Goal: Information Seeking & Learning: Learn about a topic

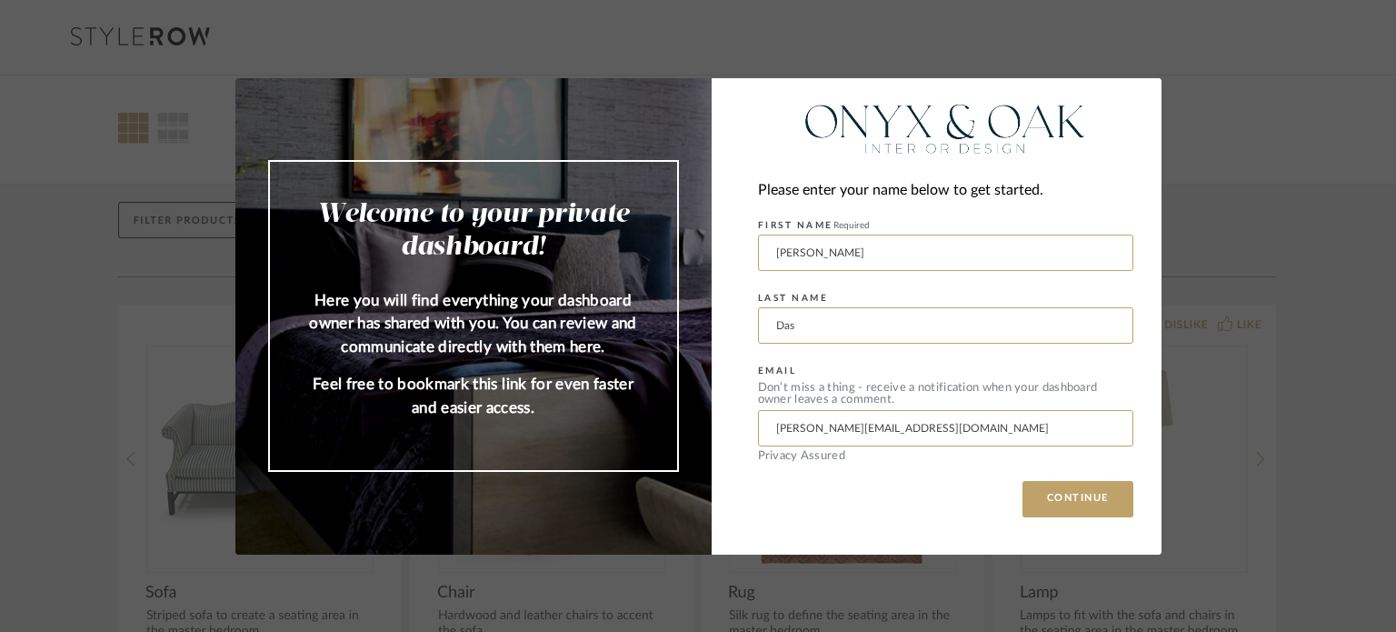
click at [1263, 206] on div "Welcome to your private dashboard! Here you will find everything your dashboard…" at bounding box center [698, 316] width 1396 height 632
click at [1050, 493] on button "CONTINUE" at bounding box center [1077, 499] width 111 height 36
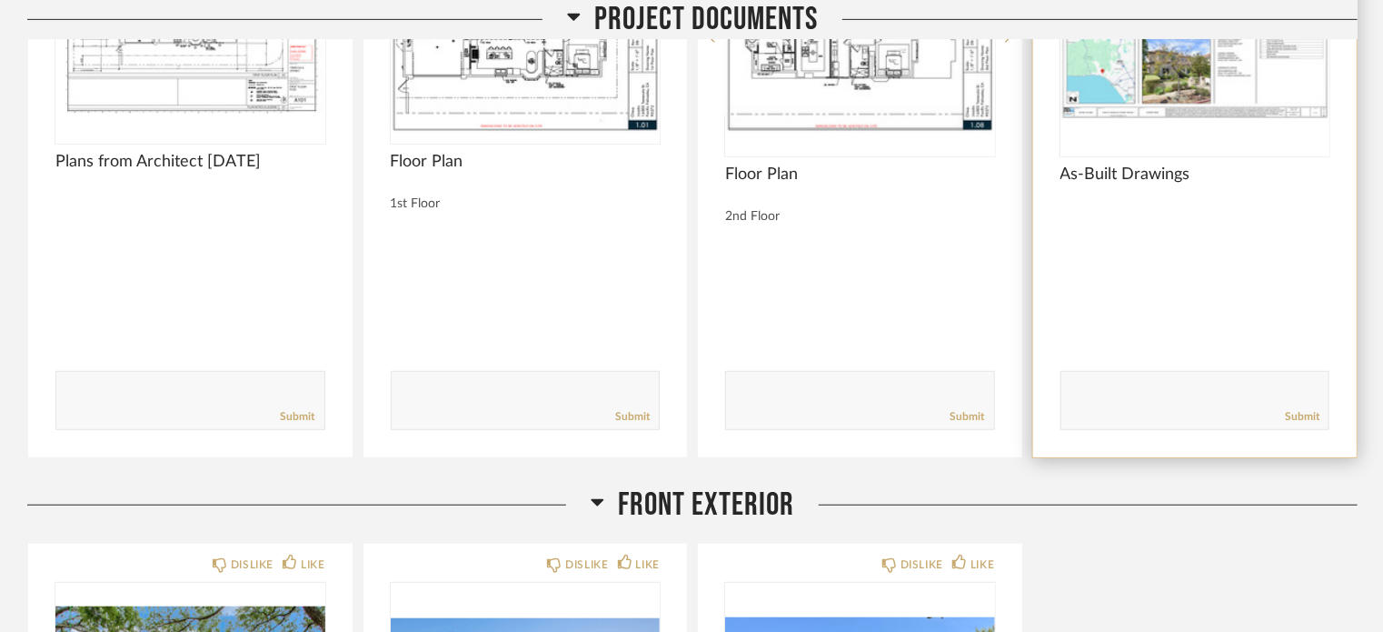
scroll to position [363, 0]
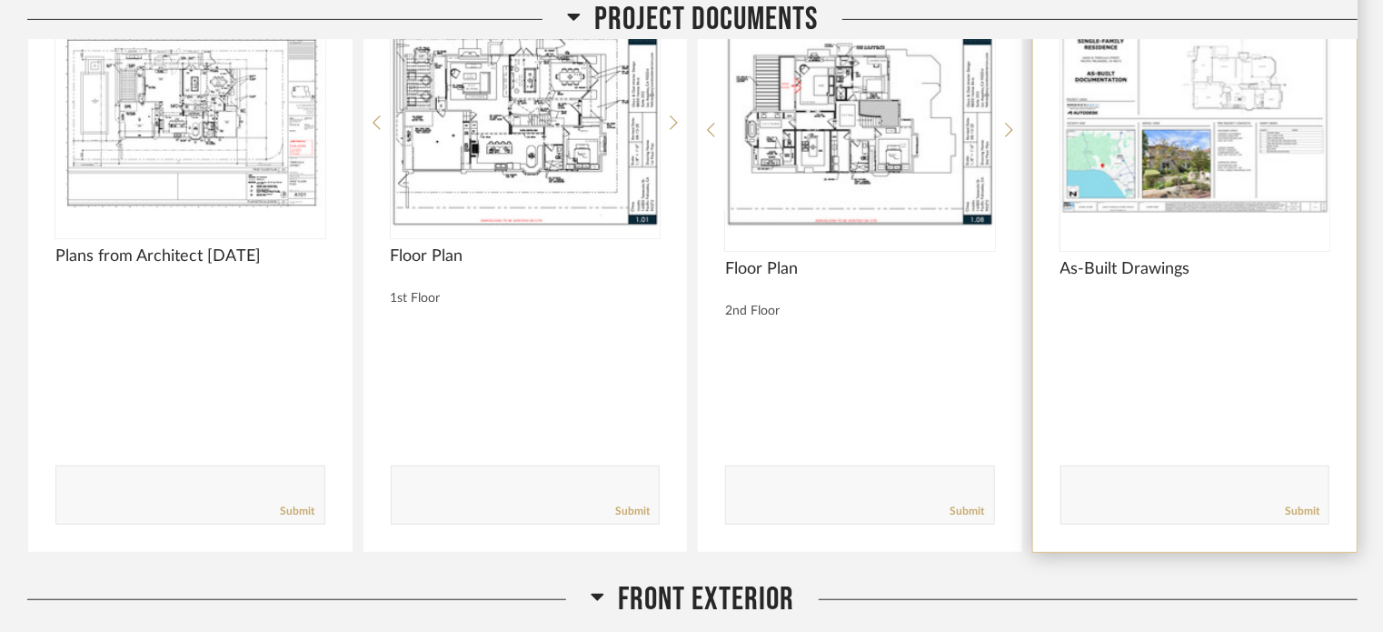
click at [1121, 150] on img "0" at bounding box center [1195, 122] width 270 height 227
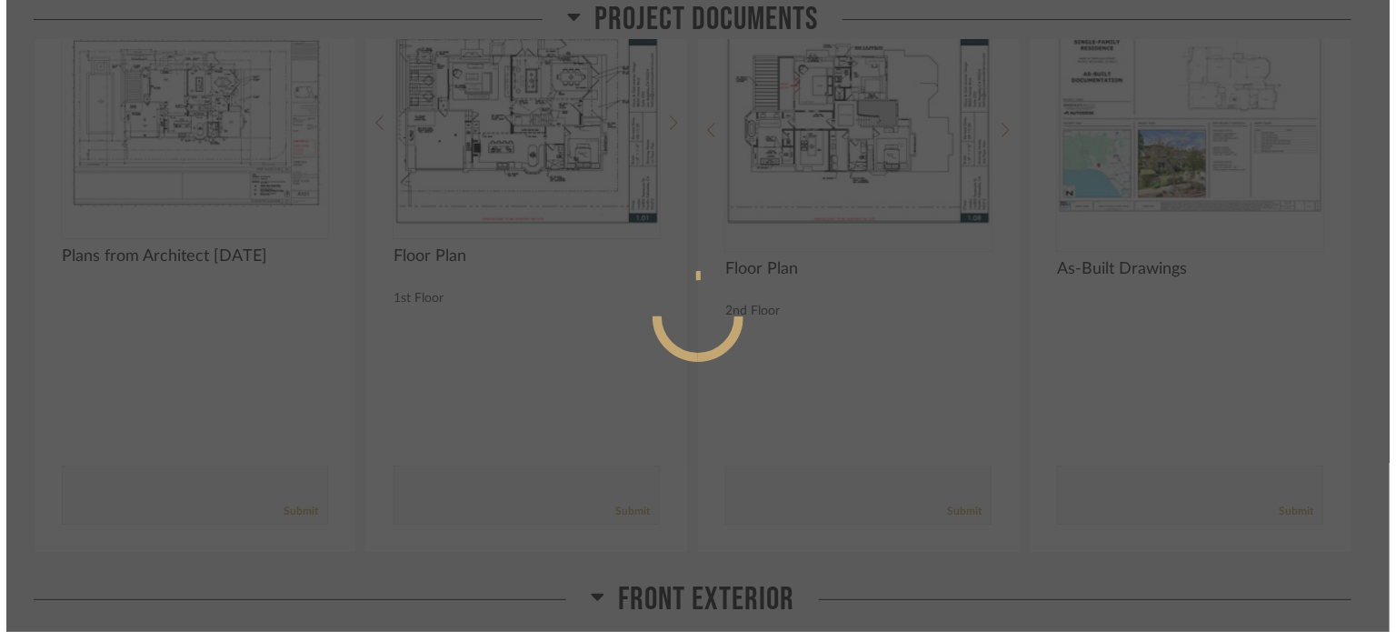
scroll to position [0, 0]
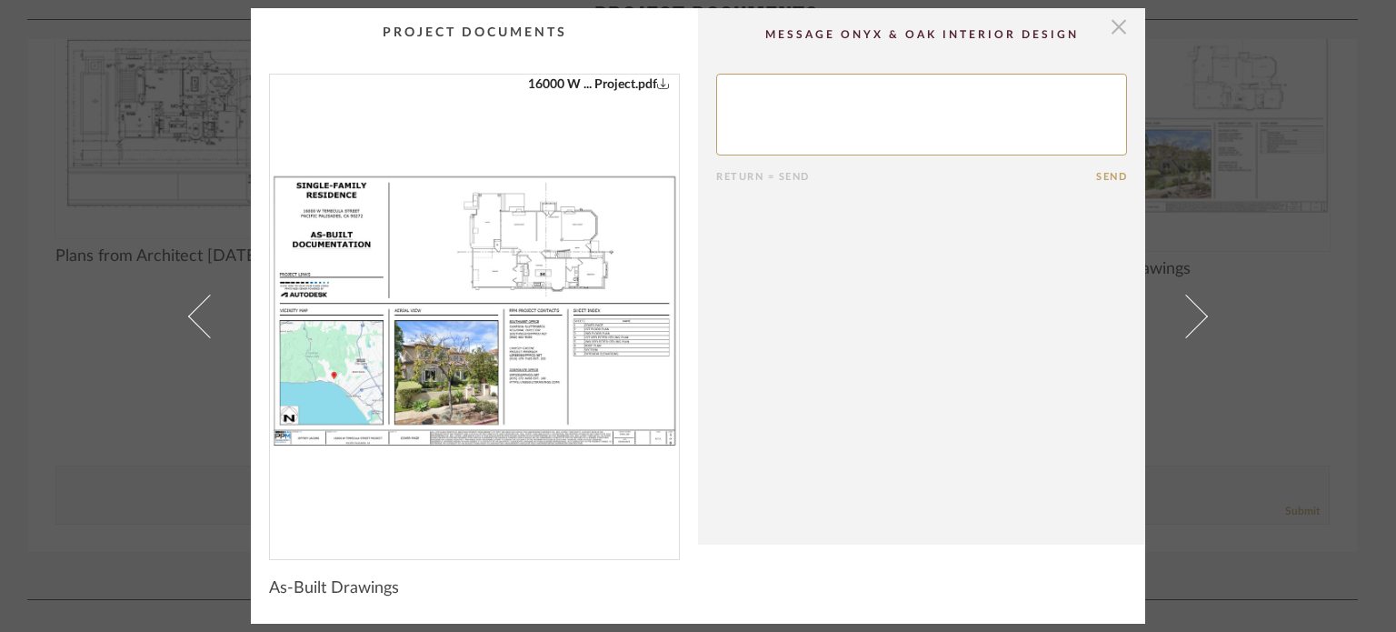
click at [1119, 30] on span "button" at bounding box center [1118, 26] width 36 height 36
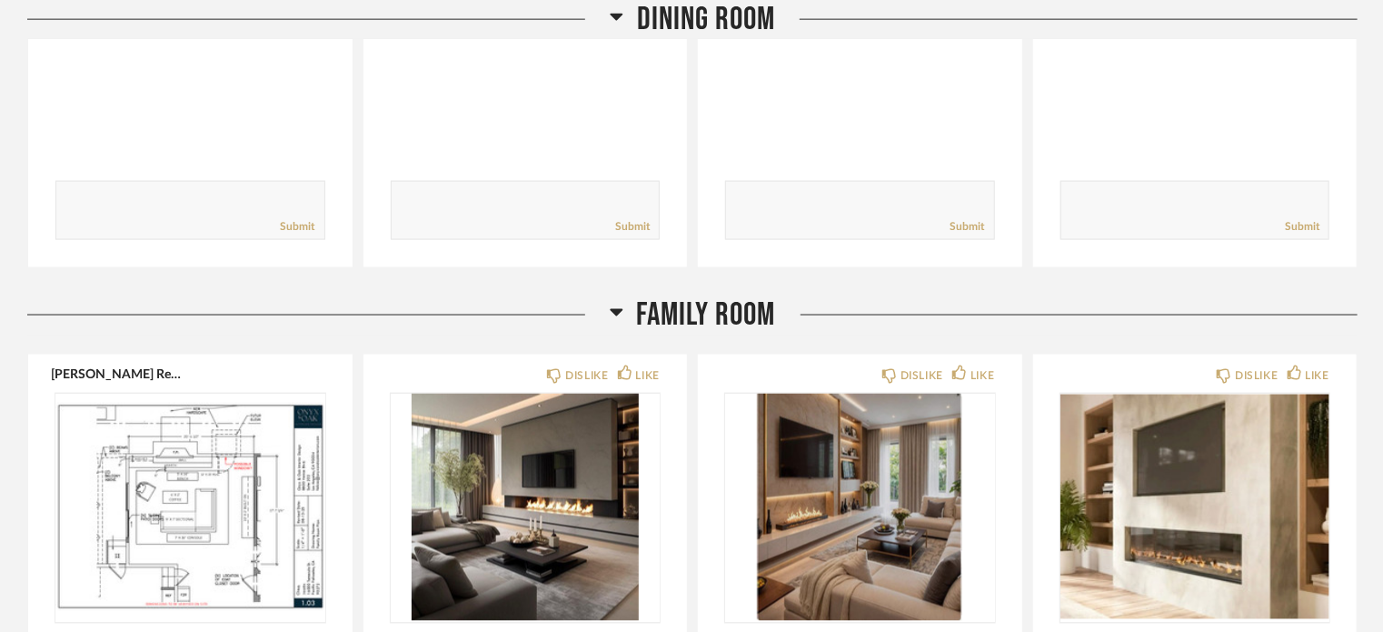
scroll to position [4998, 0]
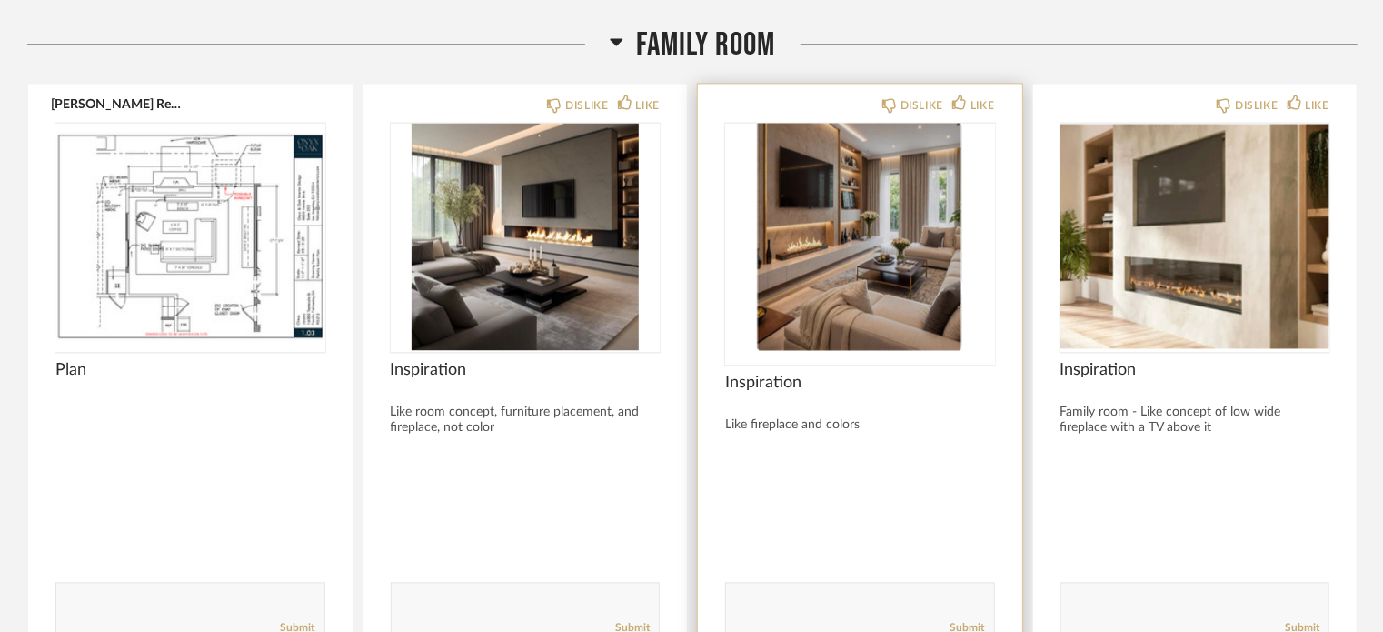
click at [810, 234] on img "0" at bounding box center [860, 237] width 270 height 227
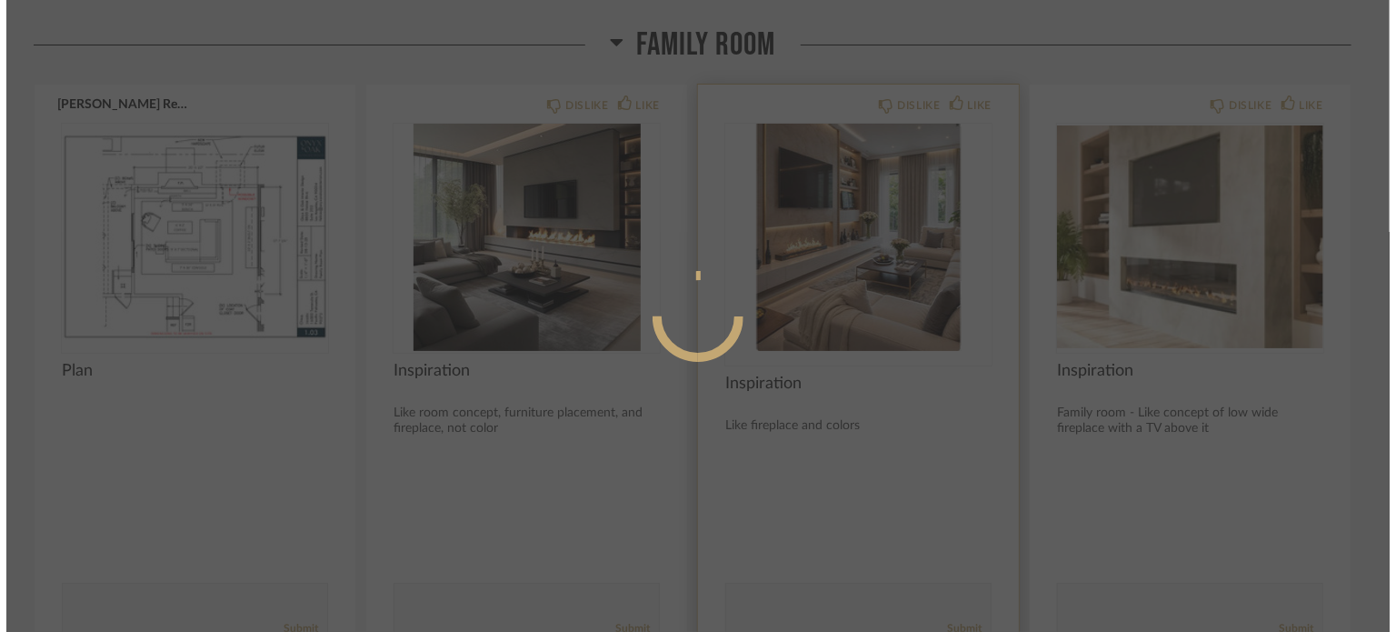
scroll to position [0, 0]
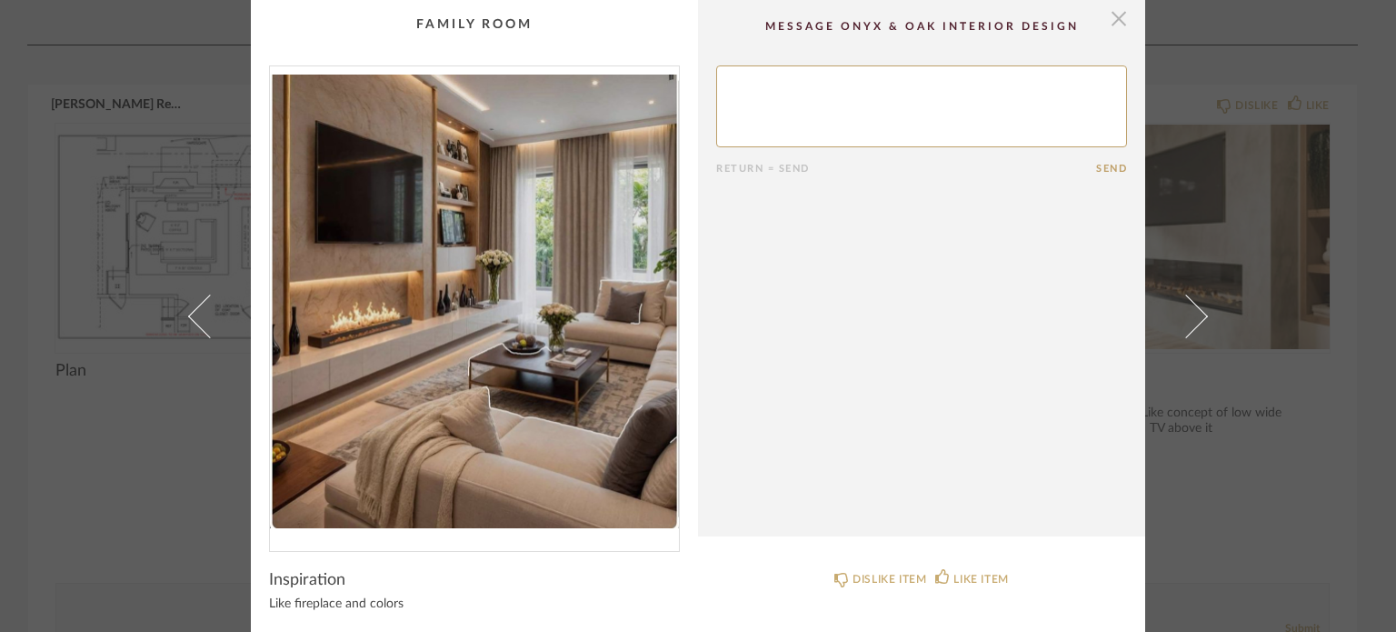
click at [1109, 17] on span "button" at bounding box center [1118, 18] width 36 height 36
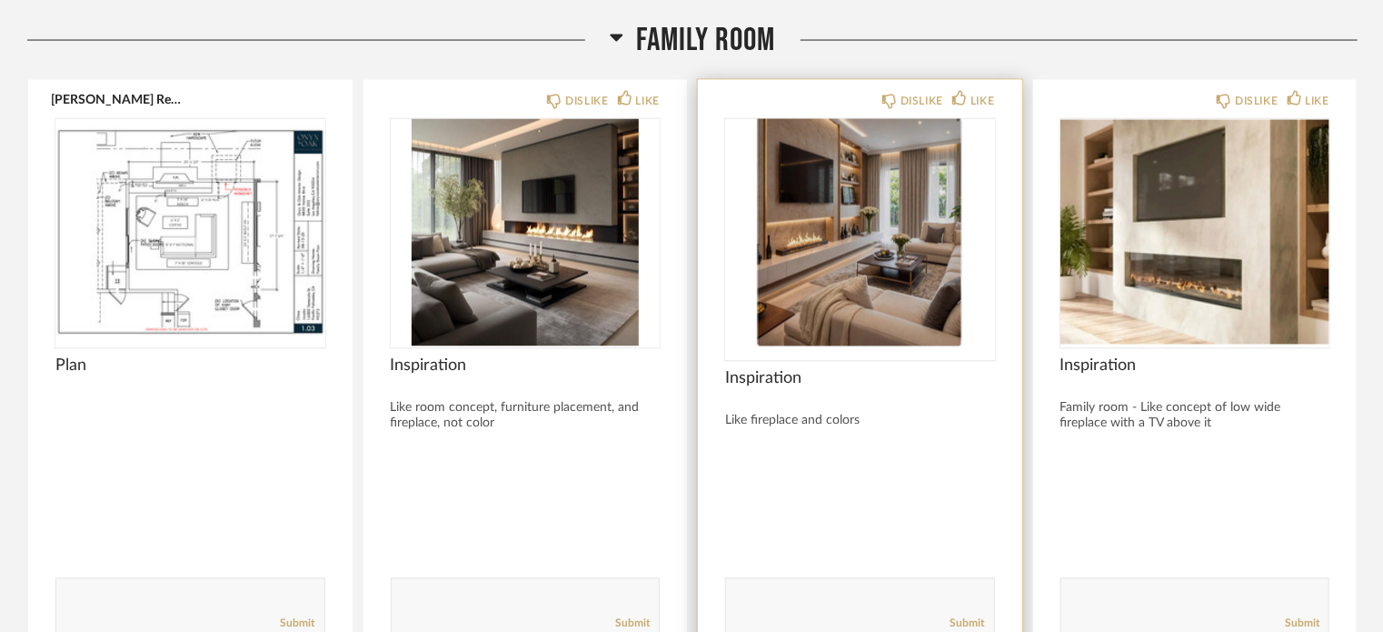
scroll to position [5361, 0]
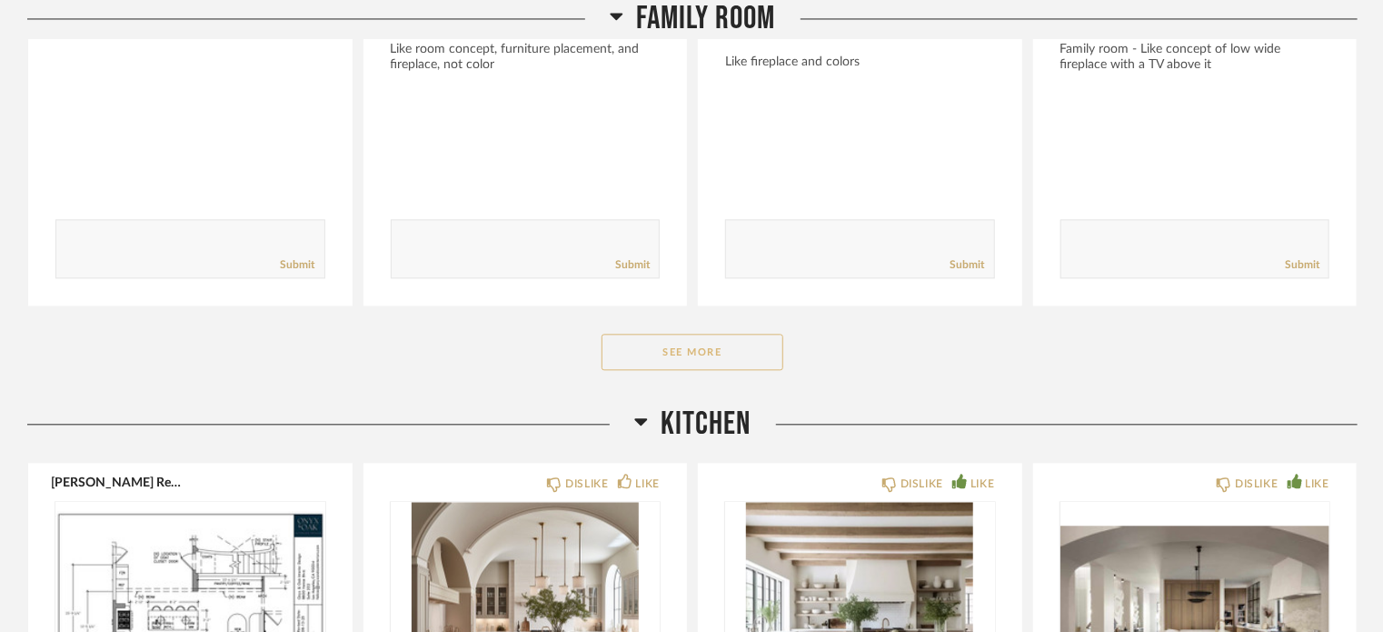
click at [709, 337] on button "See More" at bounding box center [693, 351] width 182 height 36
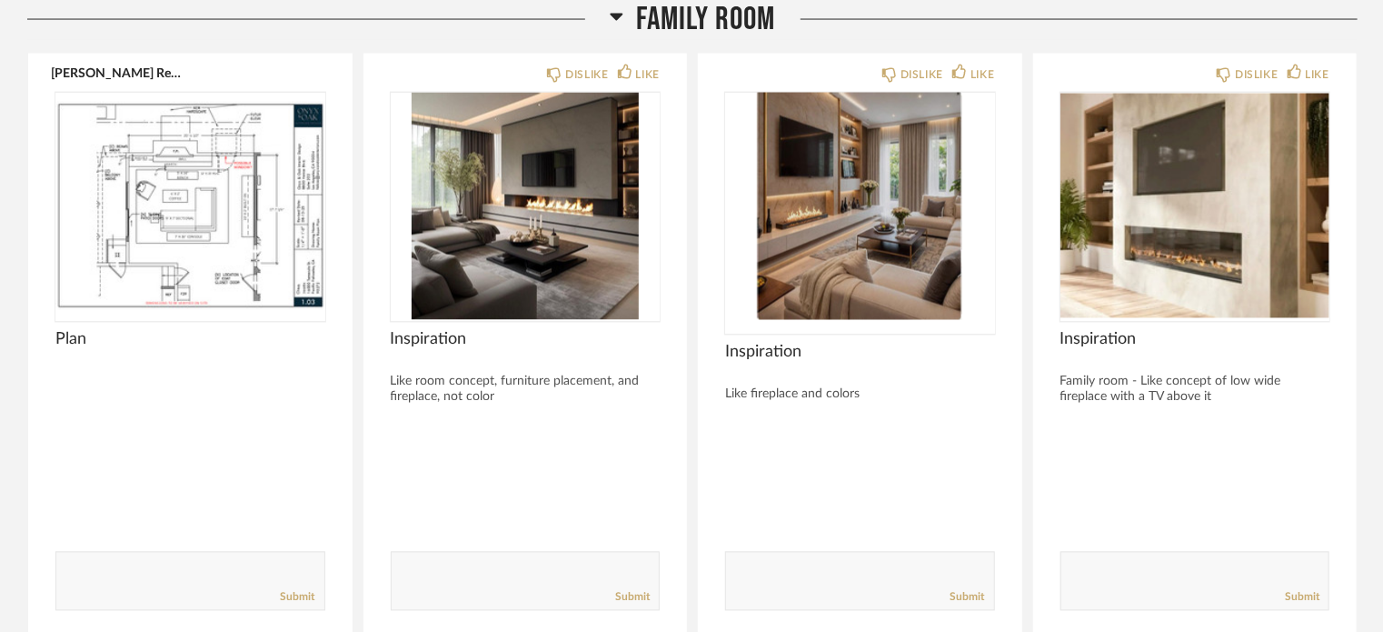
scroll to position [4998, 0]
